Goal: Task Accomplishment & Management: Manage account settings

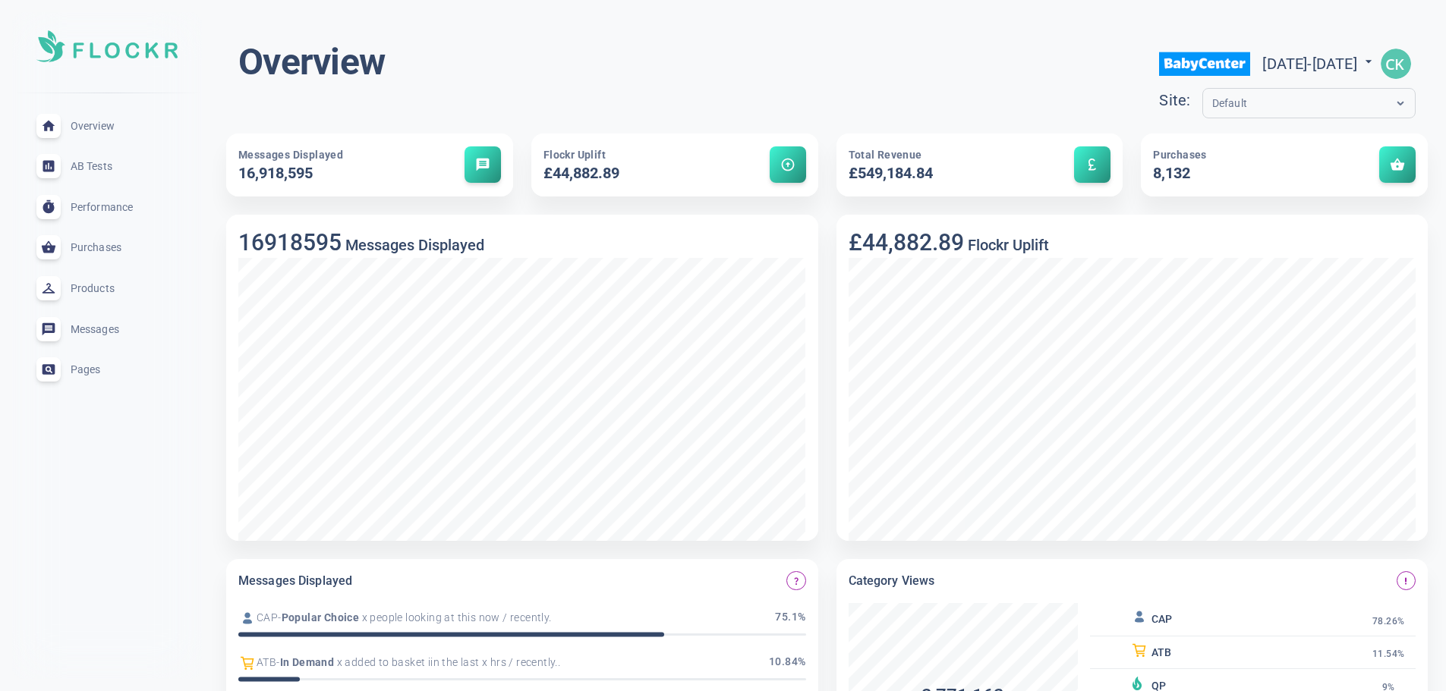
click at [1269, 99] on div "Default" at bounding box center [1294, 103] width 183 height 17
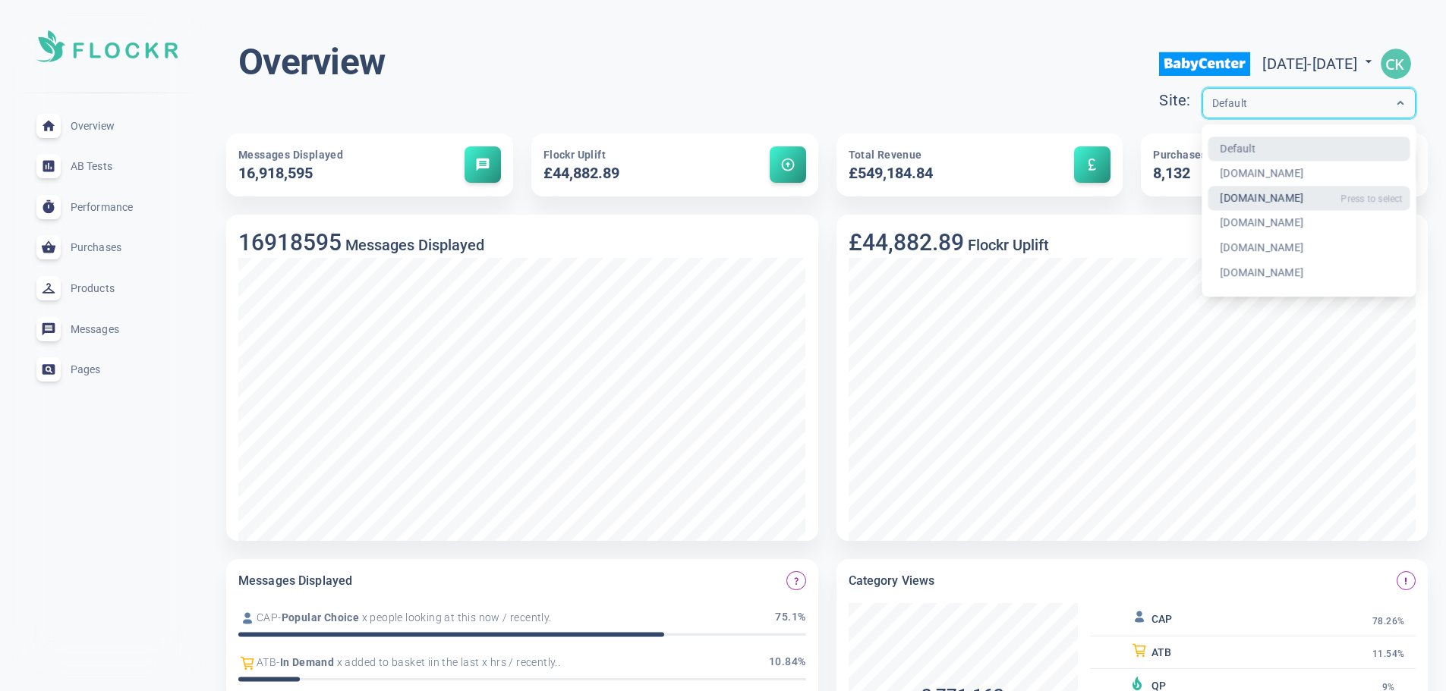
click at [1223, 196] on div "[DOMAIN_NAME]" at bounding box center [1308, 198] width 203 height 25
click at [1367, 102] on div "[DOMAIN_NAME]" at bounding box center [1294, 103] width 183 height 17
click at [1401, 61] on img "button" at bounding box center [1395, 64] width 30 height 30
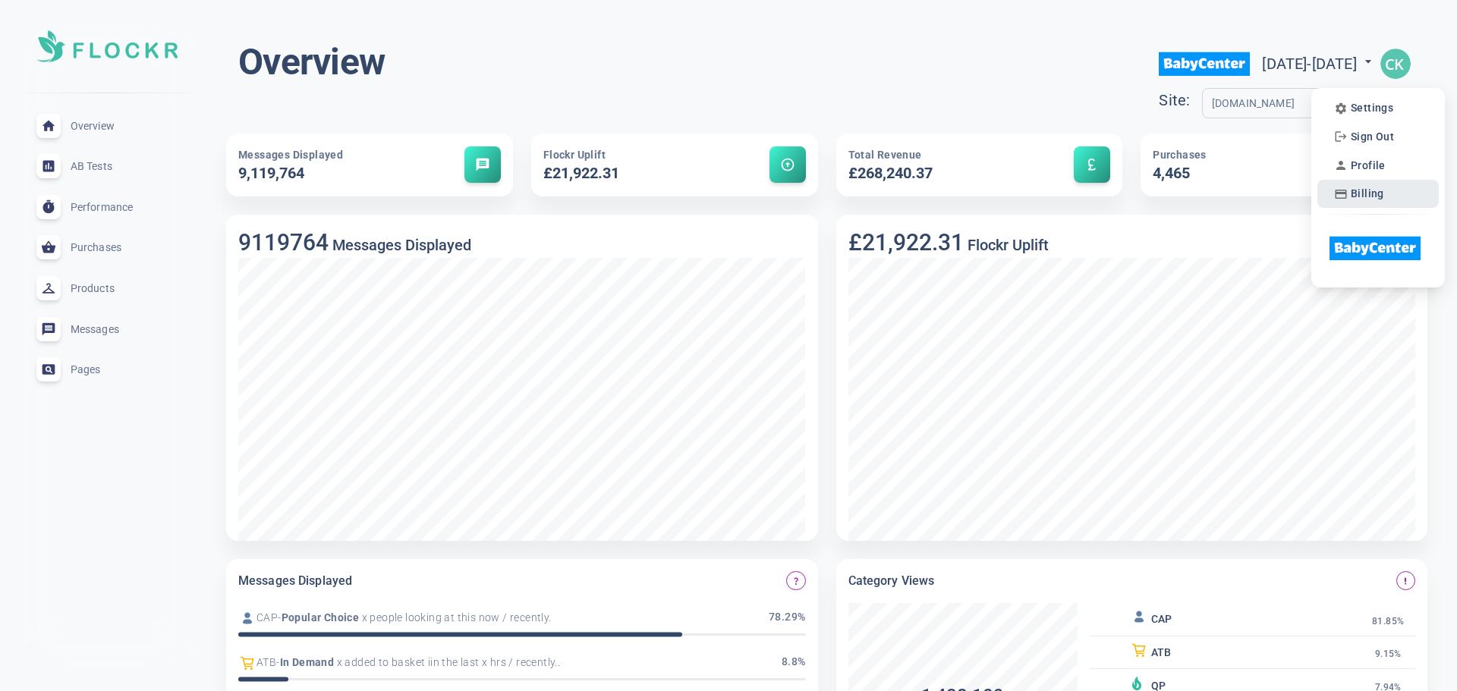
click at [1353, 191] on span "Billing" at bounding box center [1367, 193] width 33 height 13
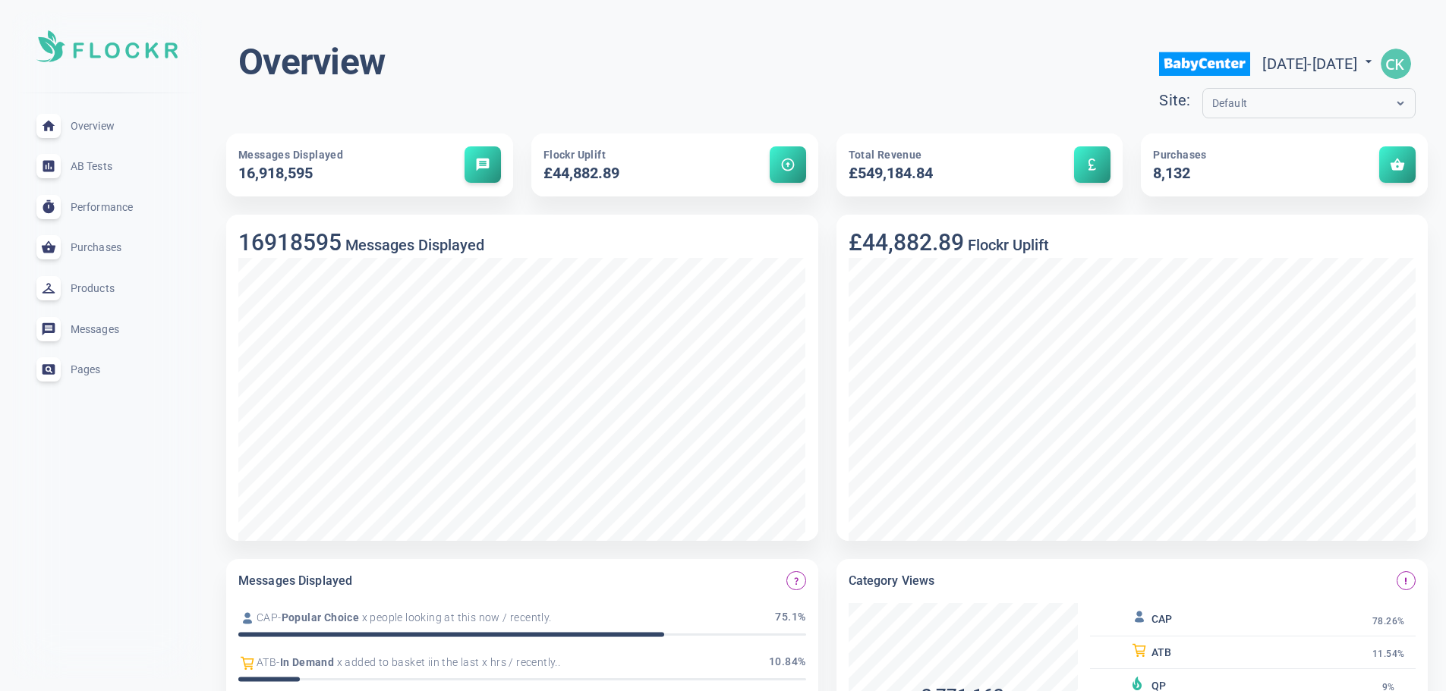
click at [1405, 66] on img "button" at bounding box center [1395, 64] width 30 height 30
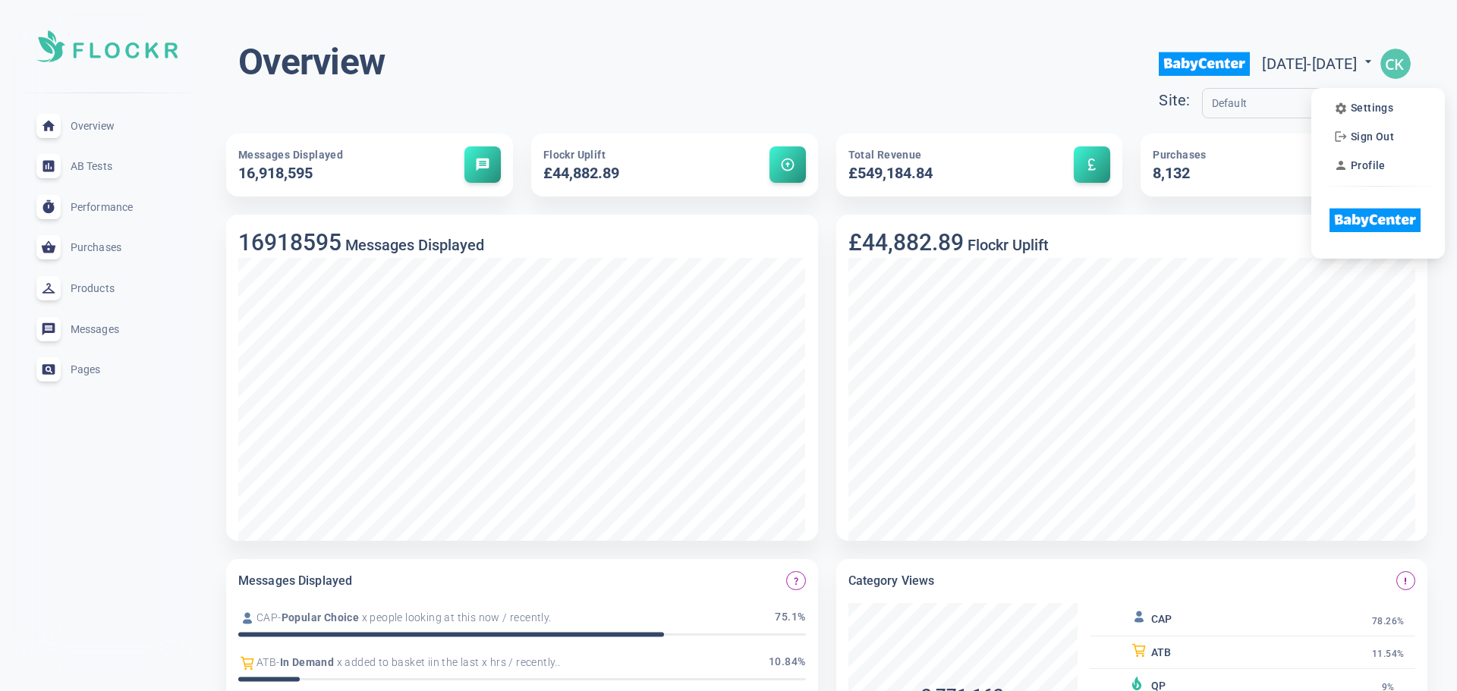
drag, startPoint x: 1112, startPoint y: 96, endPoint x: 1125, endPoint y: 99, distance: 13.3
click at [1112, 96] on div at bounding box center [728, 345] width 1457 height 691
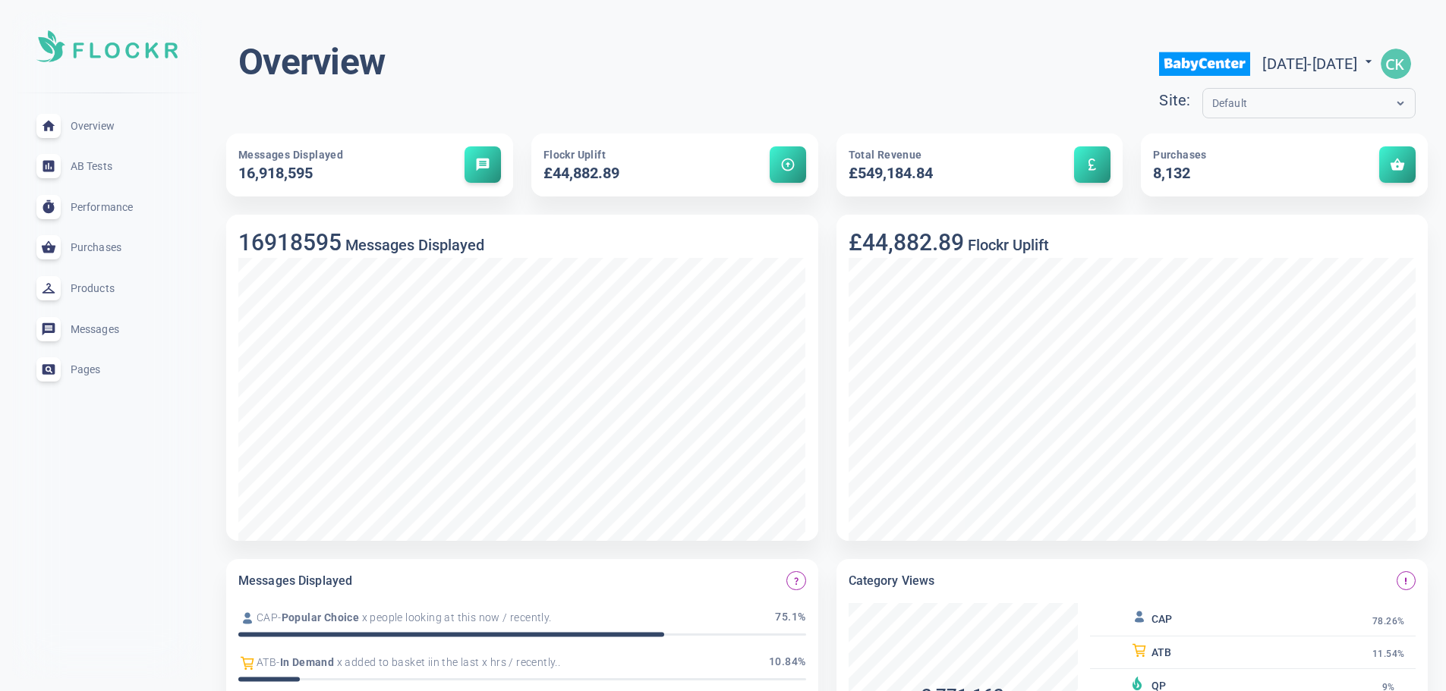
click at [1412, 99] on div at bounding box center [1400, 103] width 29 height 29
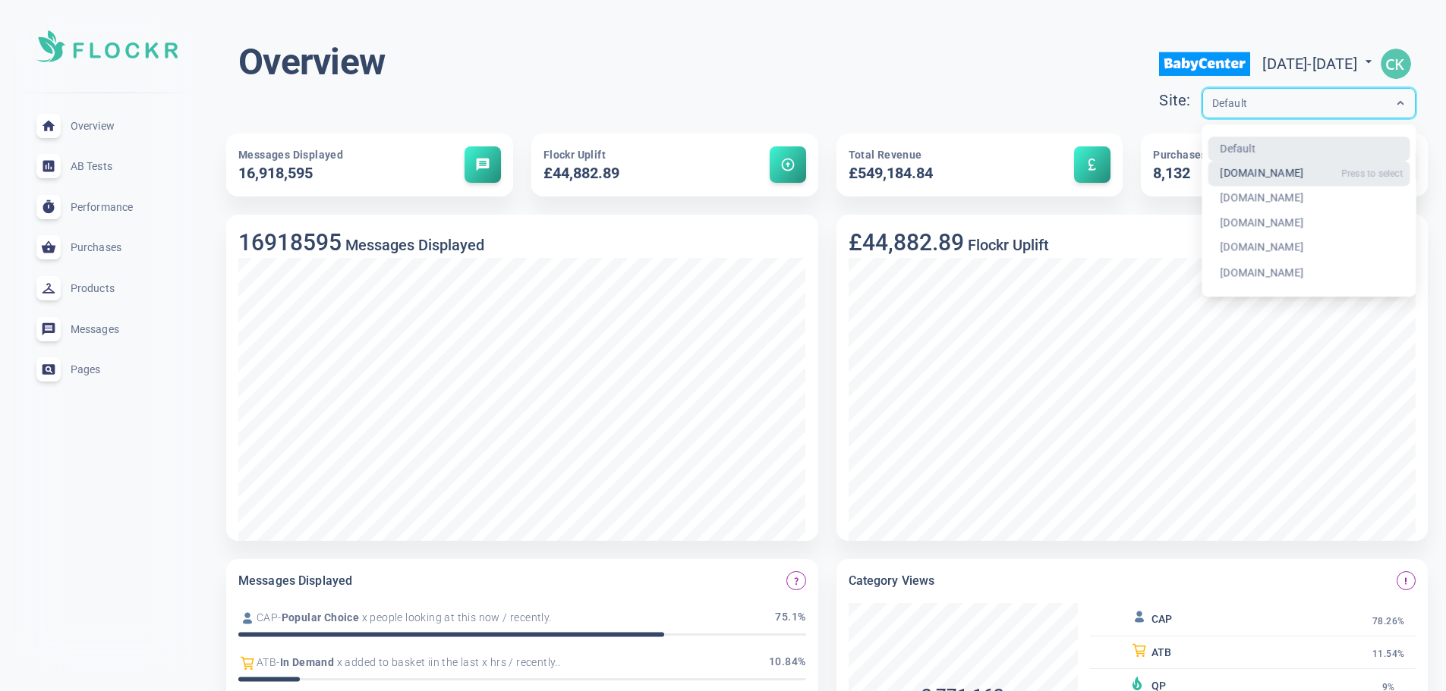
click at [1210, 173] on div "[DOMAIN_NAME]" at bounding box center [1308, 174] width 203 height 25
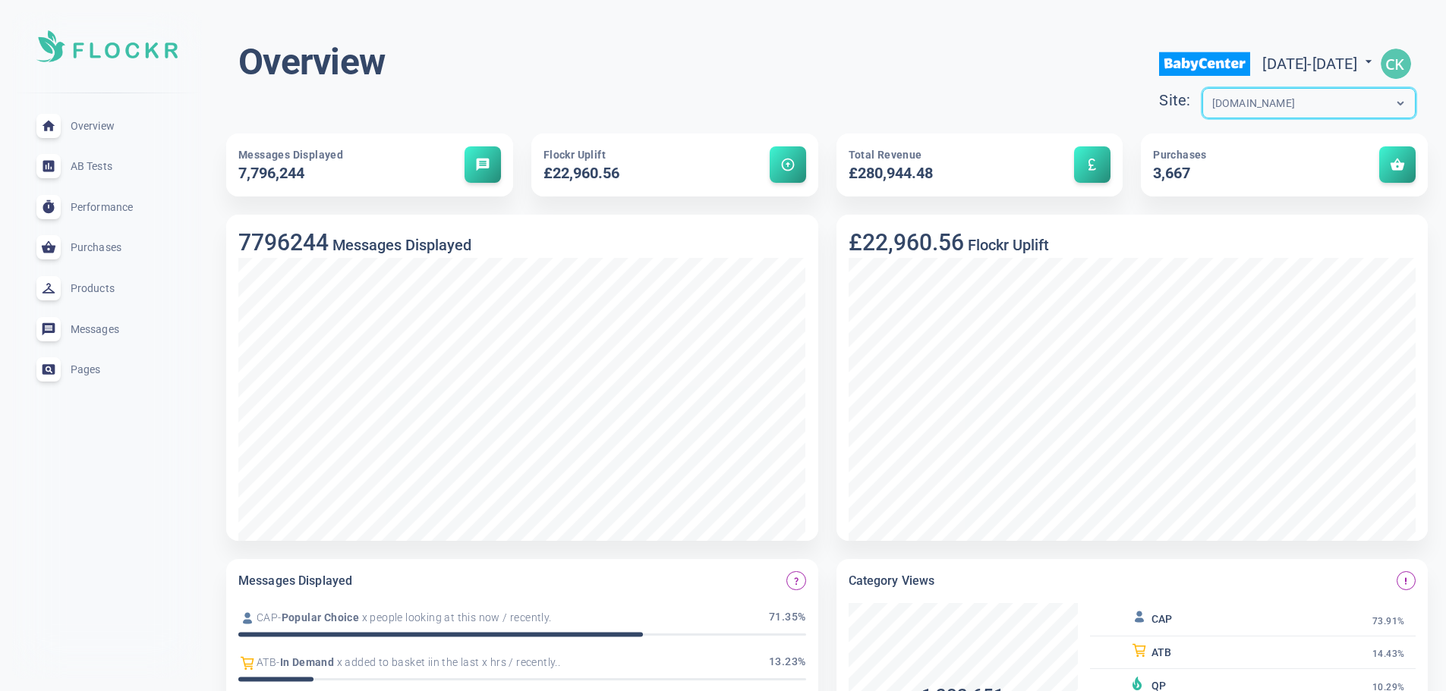
click at [1395, 60] on img "button" at bounding box center [1395, 64] width 30 height 30
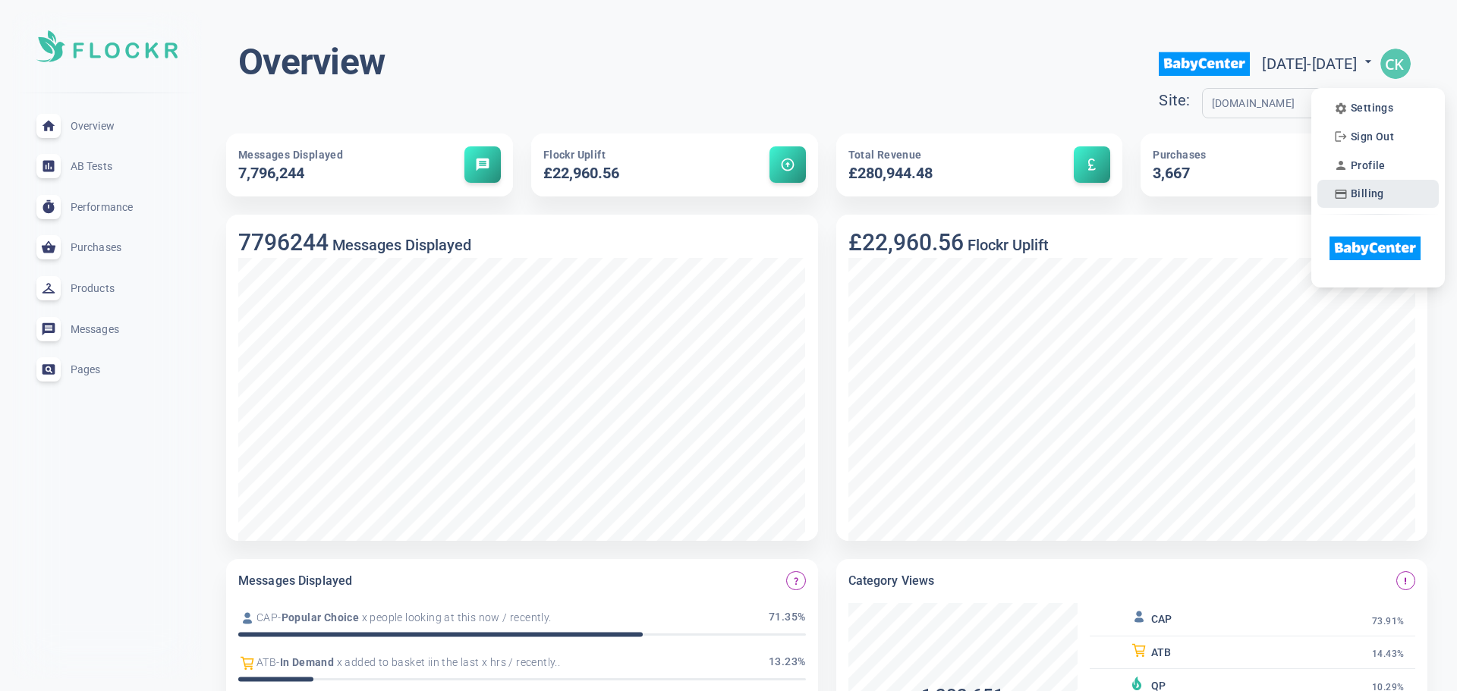
click at [1360, 193] on span "Billing" at bounding box center [1367, 193] width 33 height 13
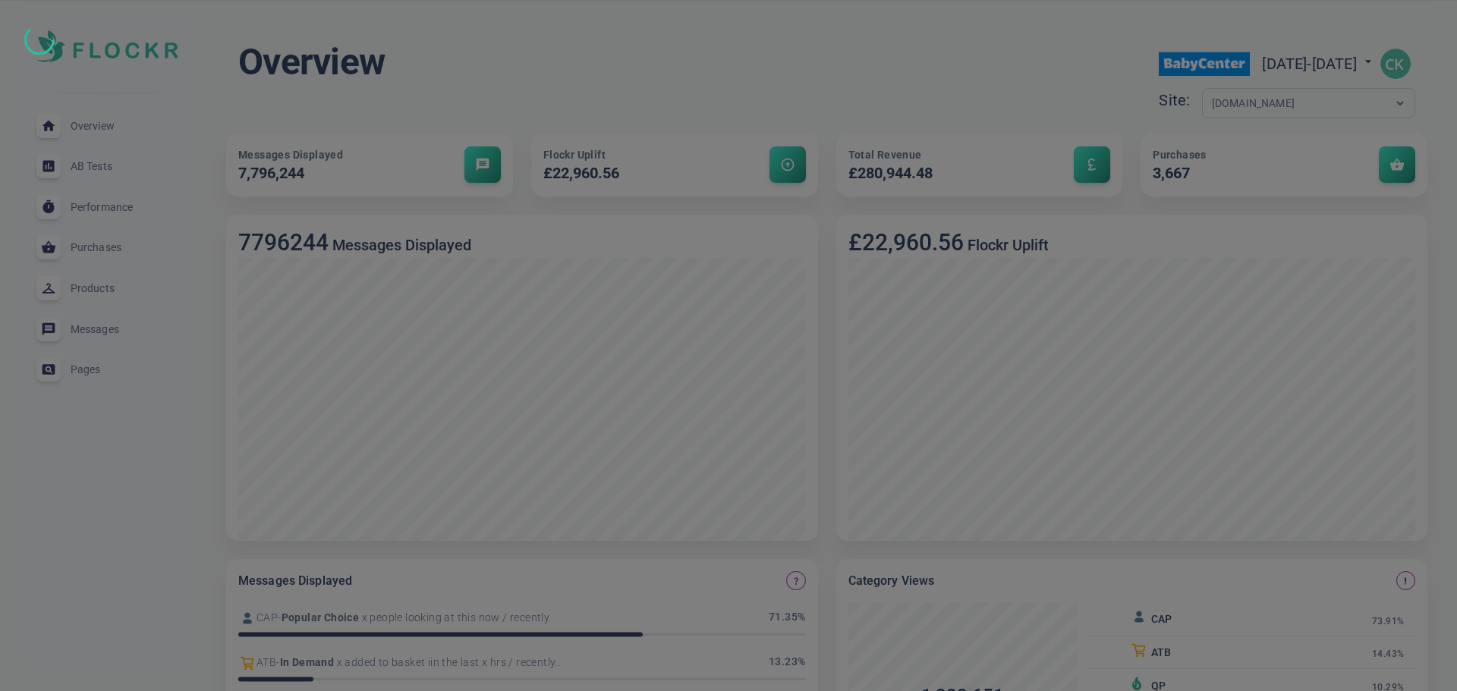
click at [1338, 84] on div at bounding box center [728, 345] width 1457 height 691
click at [1339, 93] on div at bounding box center [728, 345] width 1457 height 691
drag, startPoint x: 965, startPoint y: 91, endPoint x: 455, endPoint y: 4, distance: 518.1
click at [960, 87] on div at bounding box center [728, 345] width 1457 height 691
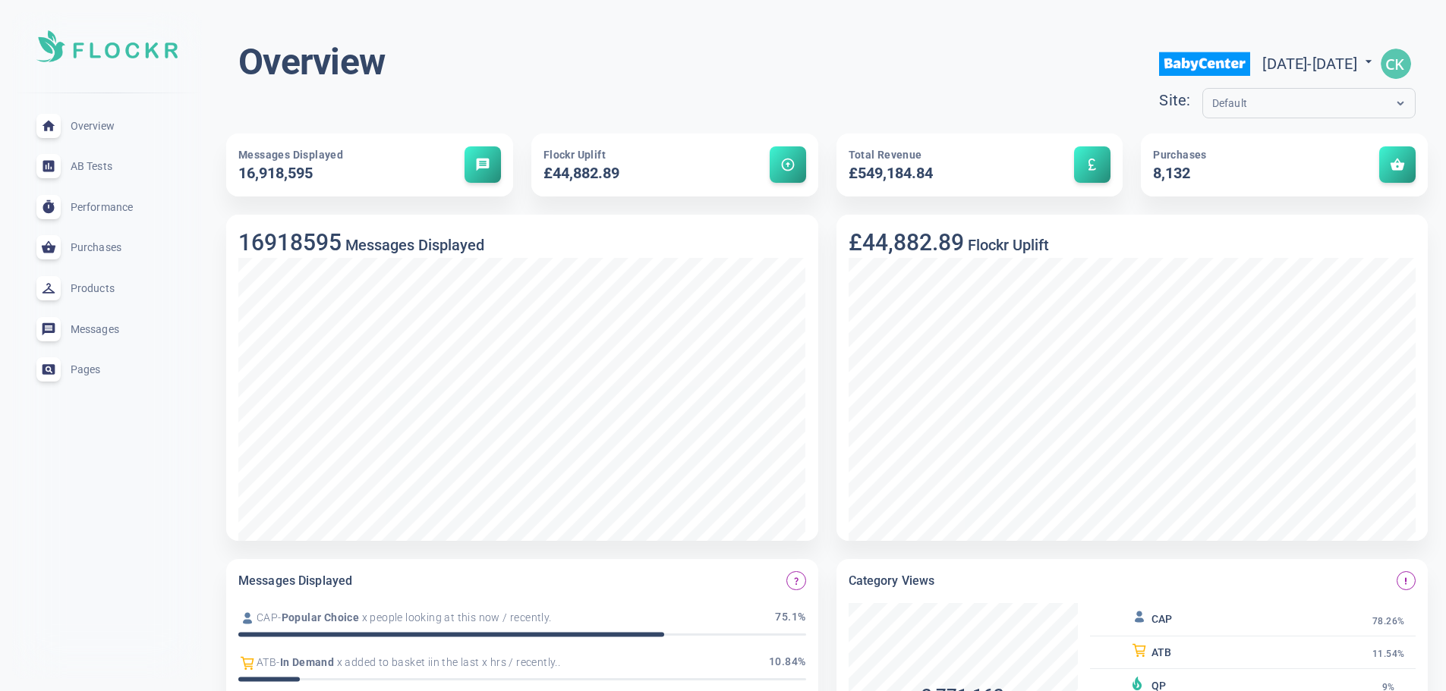
click at [1232, 104] on div "Default" at bounding box center [1294, 103] width 183 height 17
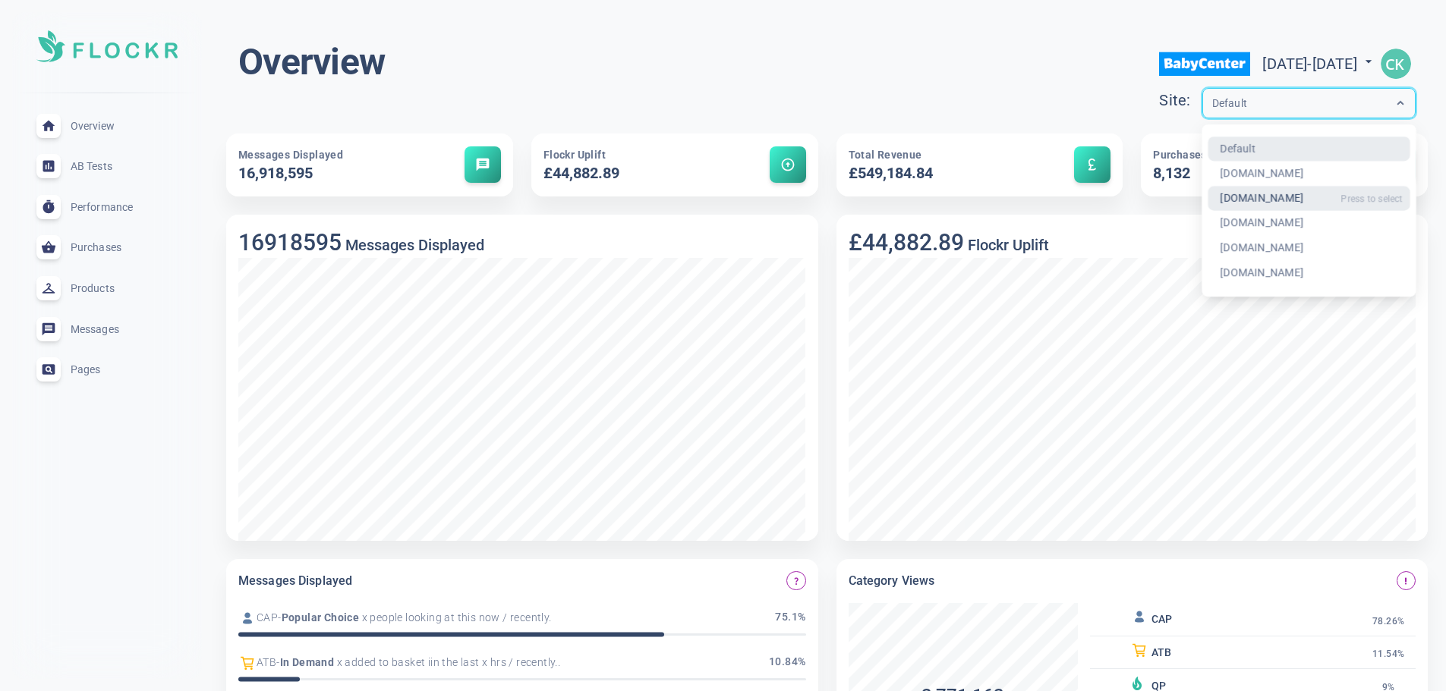
click at [1207, 203] on div "[DOMAIN_NAME]" at bounding box center [1308, 198] width 203 height 25
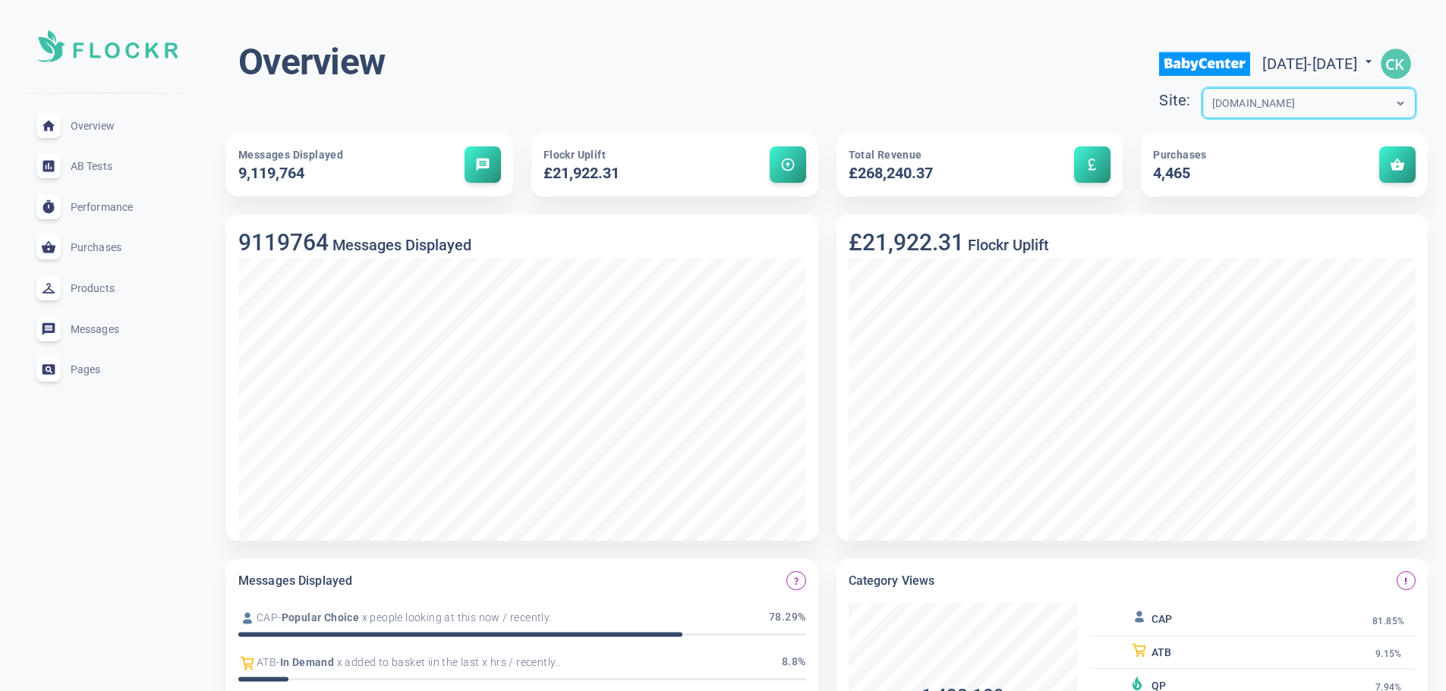
click at [1398, 60] on img "button" at bounding box center [1395, 64] width 30 height 30
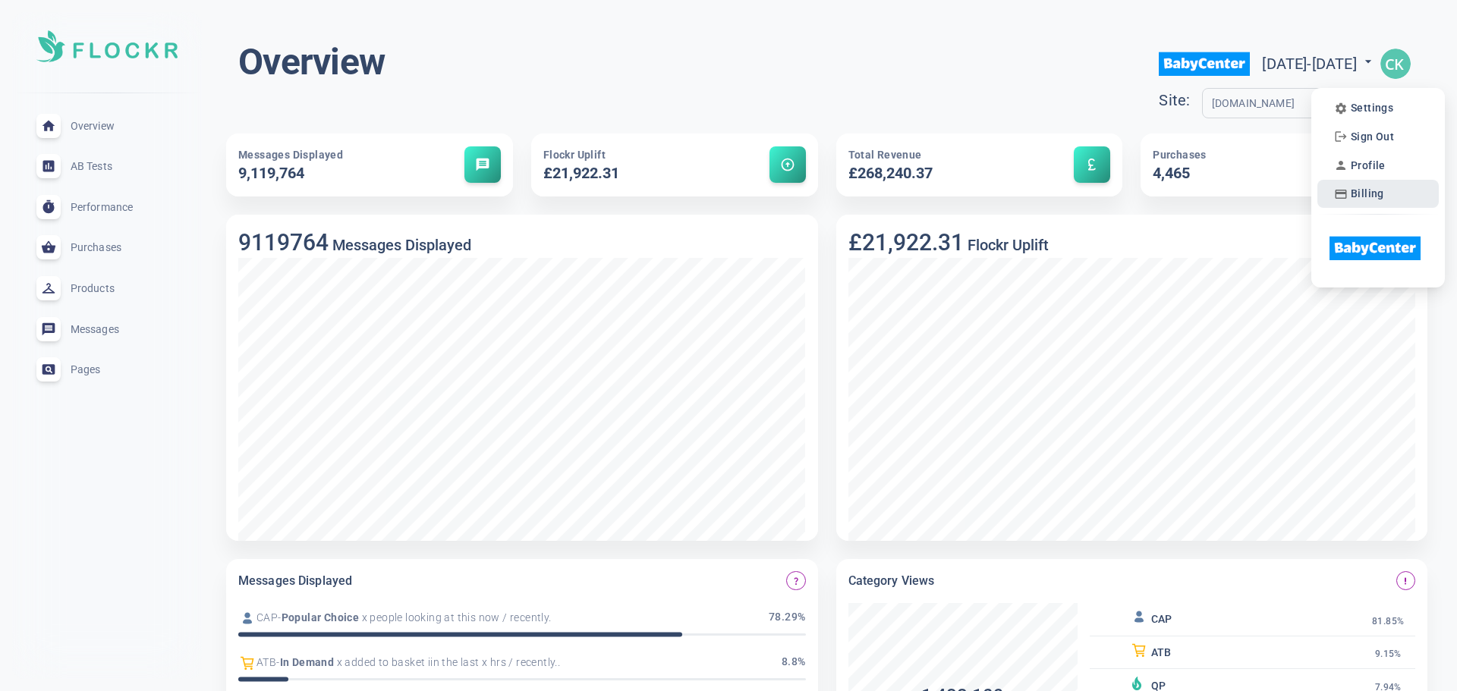
click at [1374, 194] on span "Billing" at bounding box center [1367, 193] width 33 height 13
